Goal: Navigation & Orientation: Find specific page/section

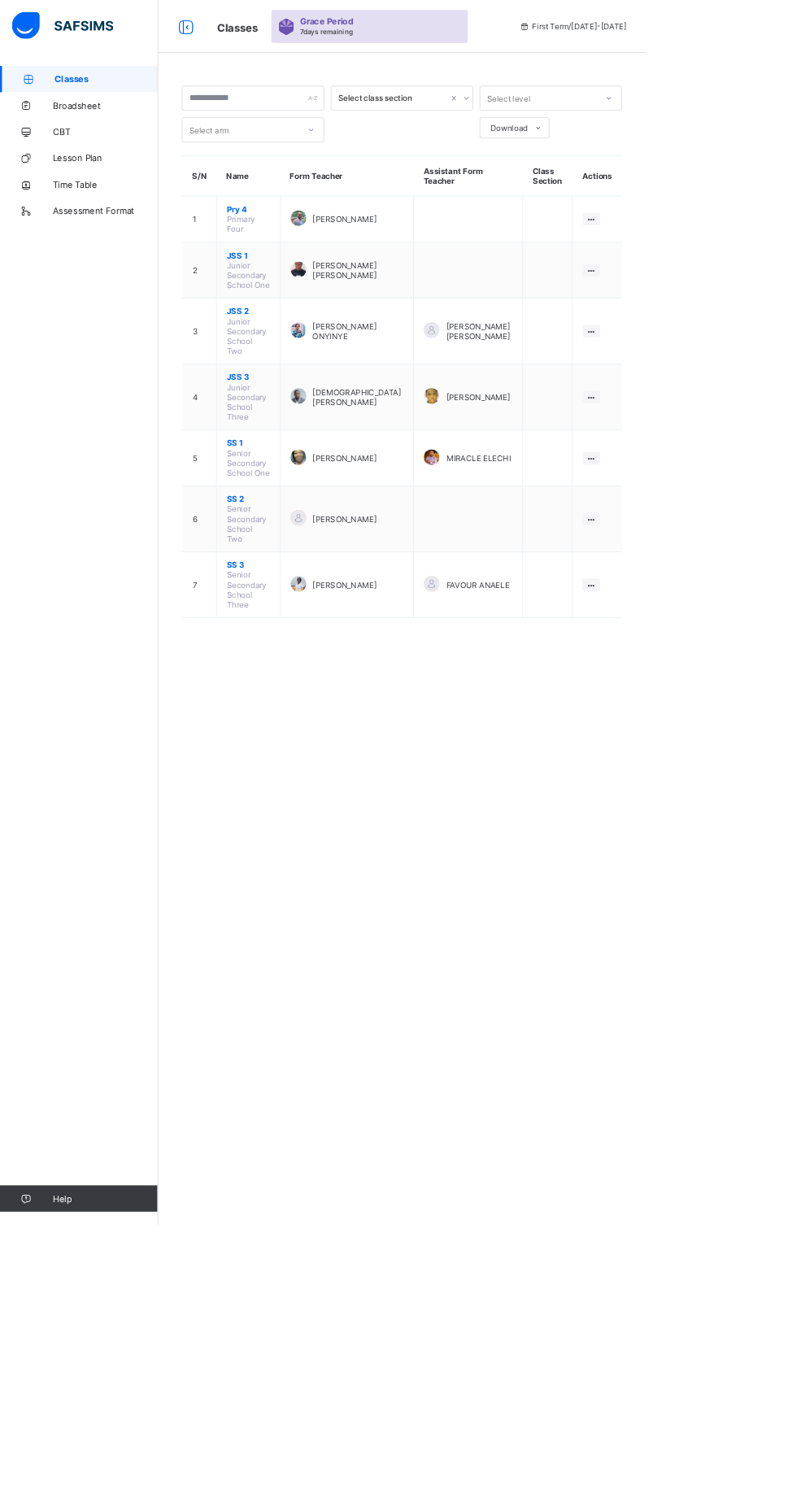
click at [315, 309] on span "JSS 1" at bounding box center [307, 315] width 54 height 12
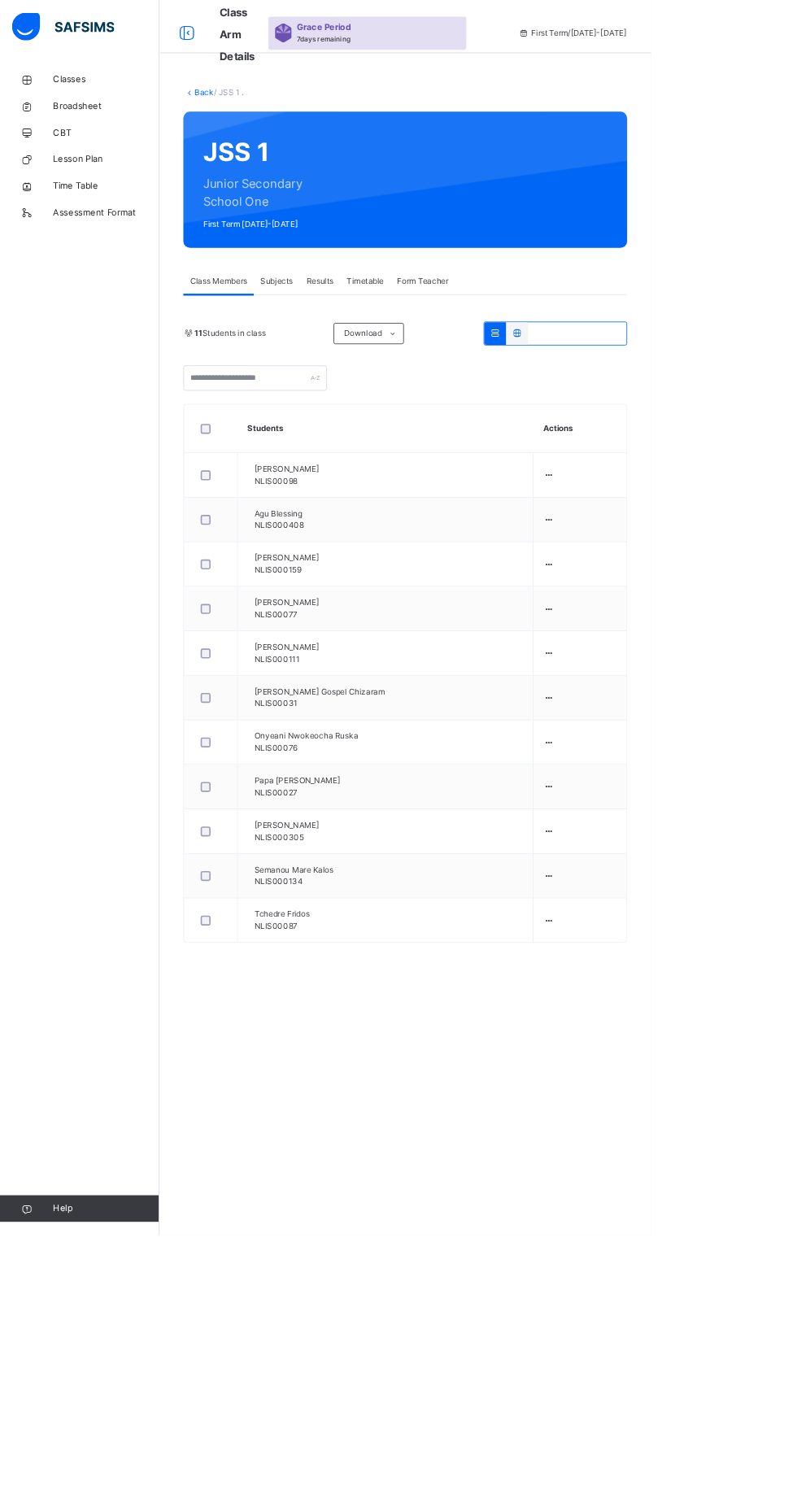
click at [553, 343] on div "Form Teacher" at bounding box center [517, 343] width 78 height 32
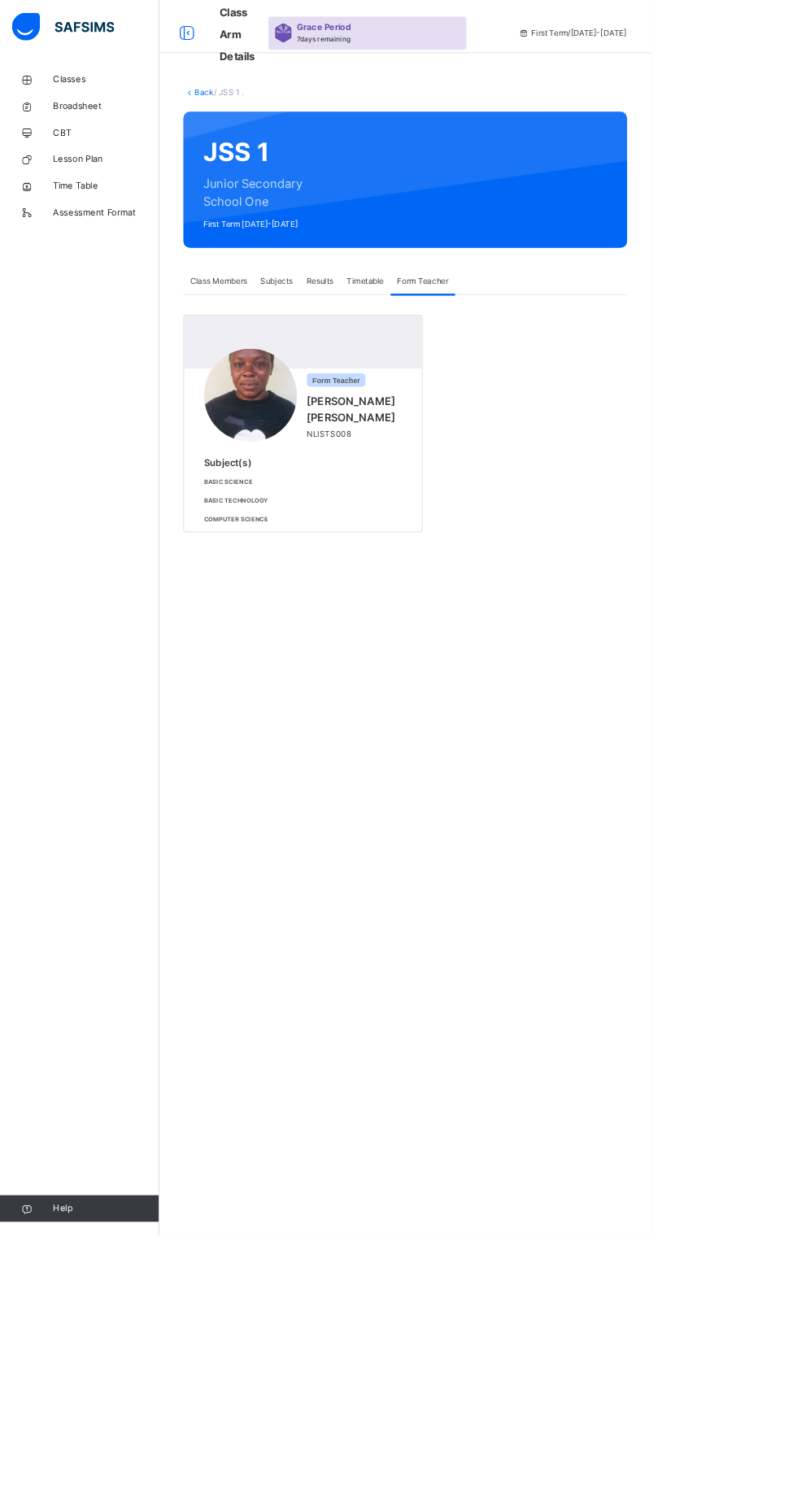
click at [247, 40] on div at bounding box center [229, 41] width 52 height 26
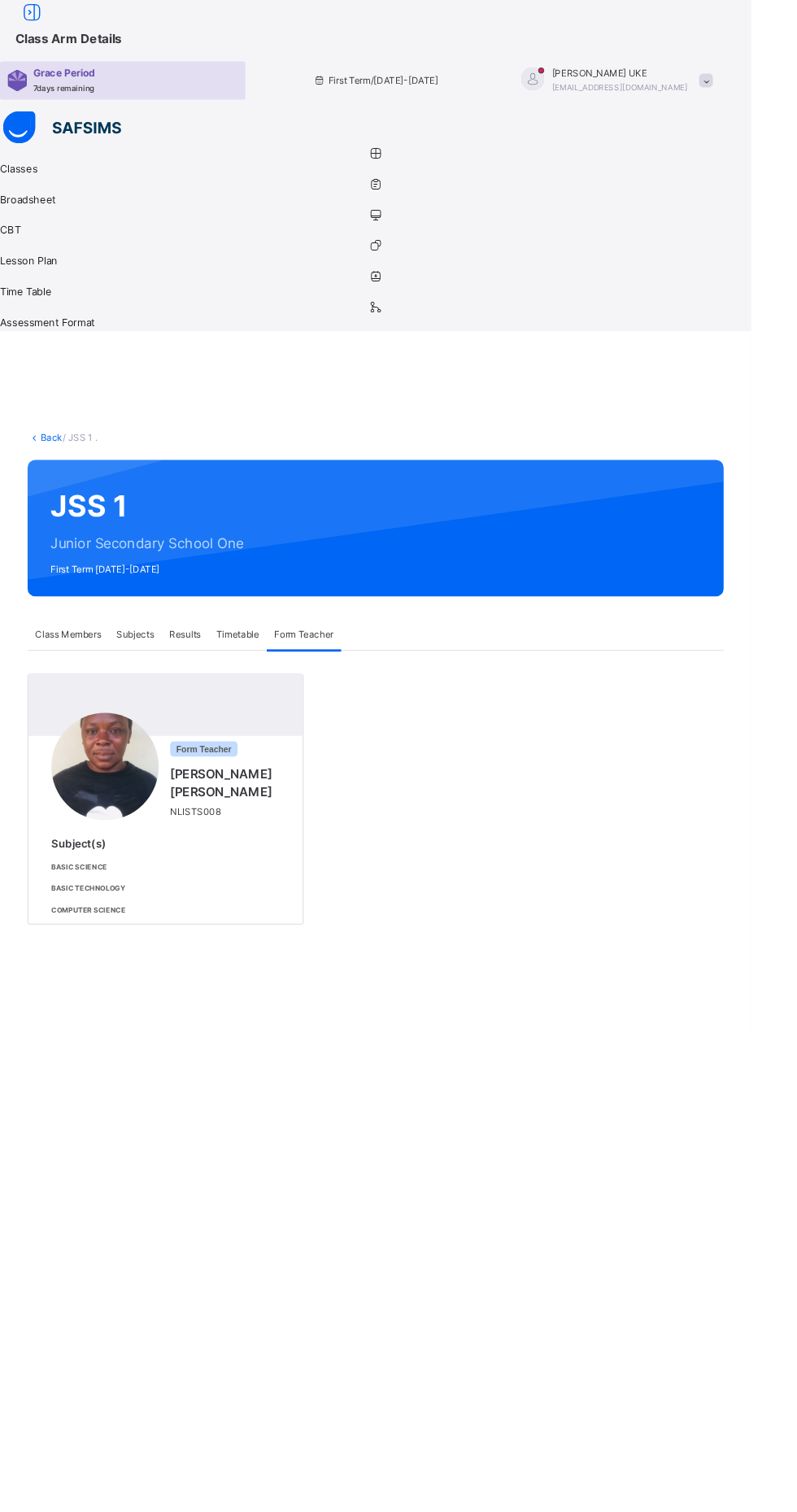
click at [60, 26] on div at bounding box center [34, 13] width 52 height 26
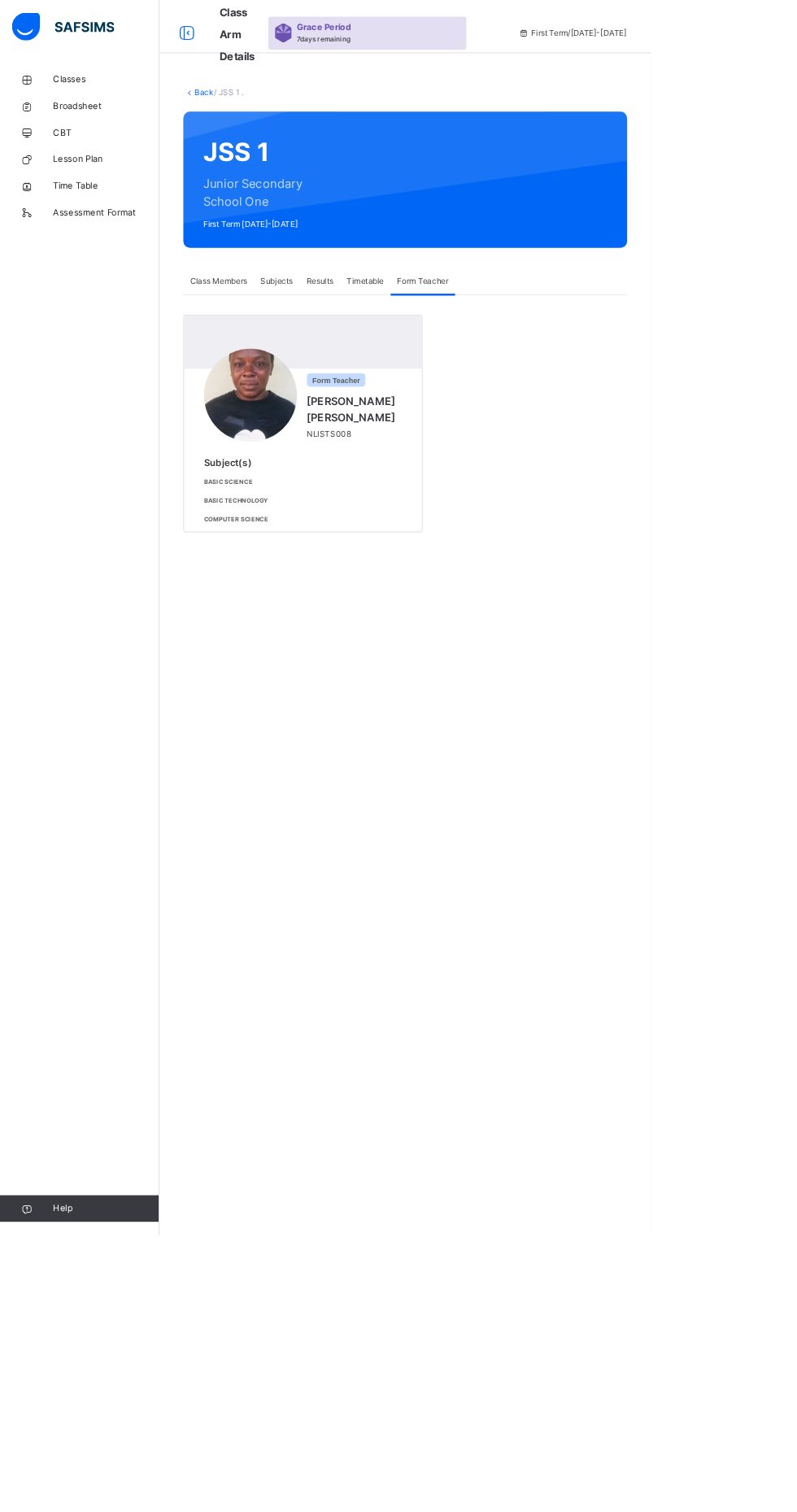
click at [140, 102] on span "Classes" at bounding box center [129, 98] width 130 height 17
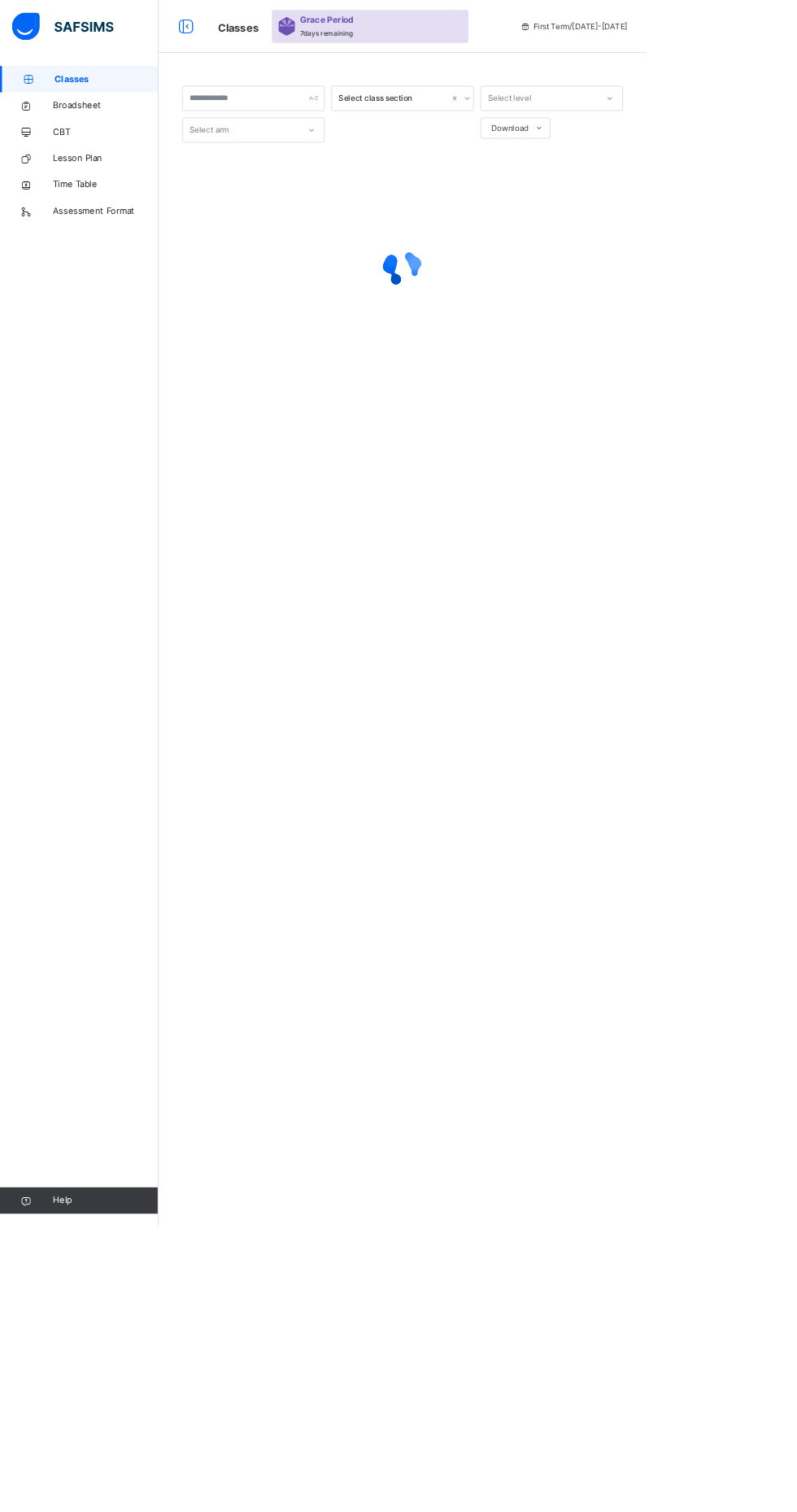
click at [410, 1329] on div "Select class section Select level Select arm Download Pdf Report Excel Report ×…" at bounding box center [496, 756] width 602 height 1512
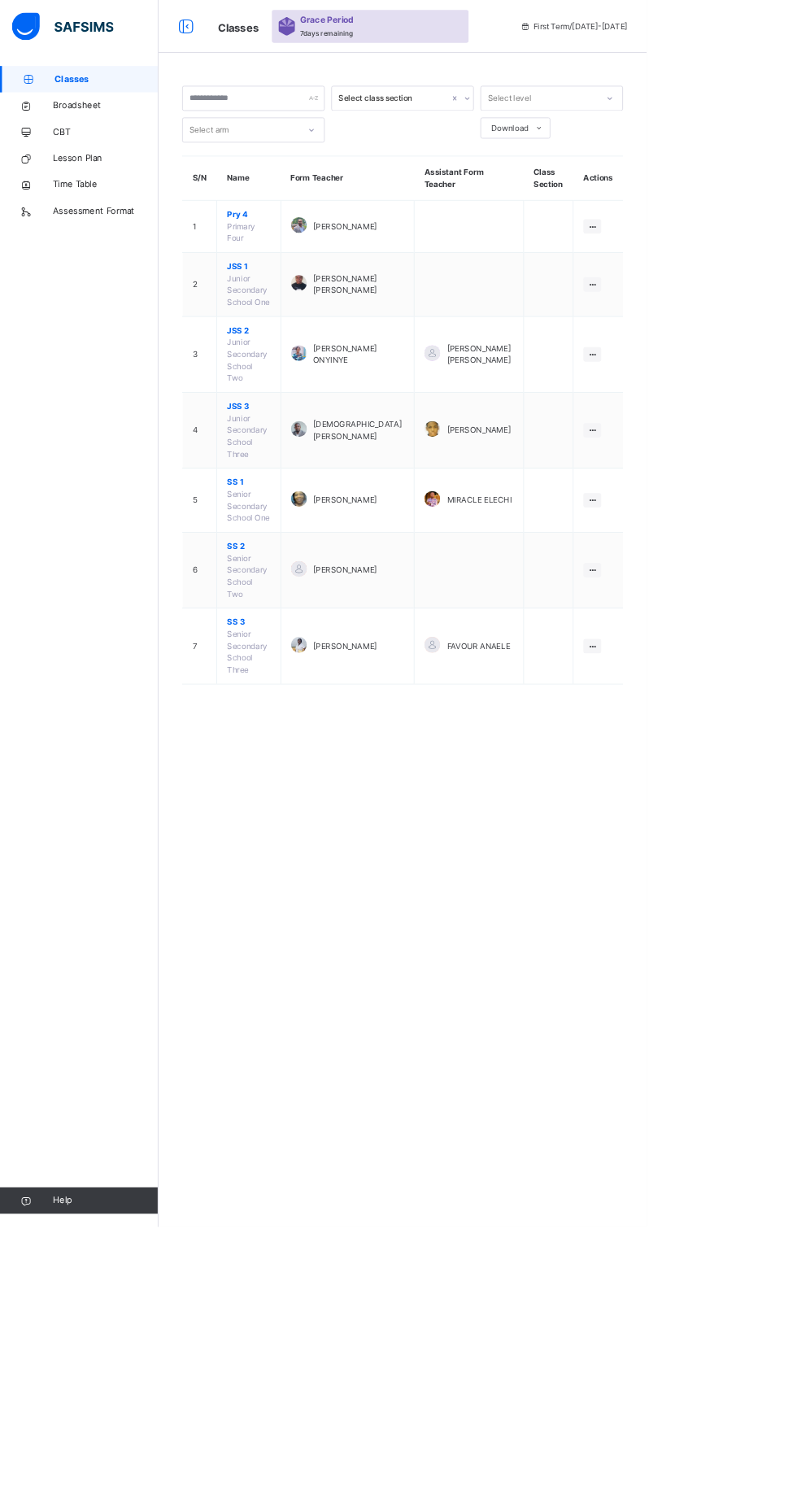
click at [322, 400] on span "JSS 2" at bounding box center [307, 407] width 54 height 15
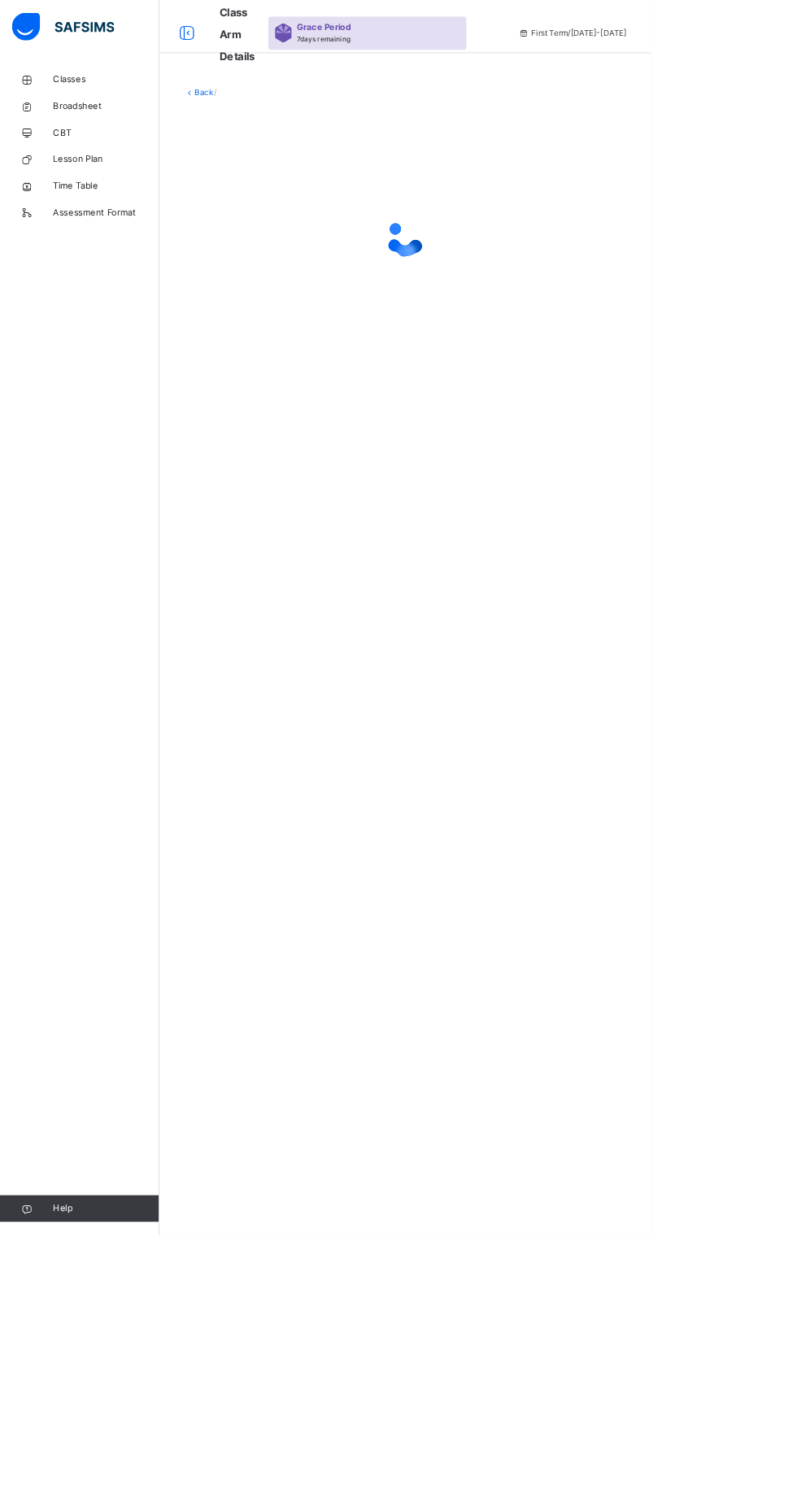
click at [405, 971] on div "Back /" at bounding box center [496, 756] width 602 height 1512
